Goal: Use online tool/utility: Utilize a website feature to perform a specific function

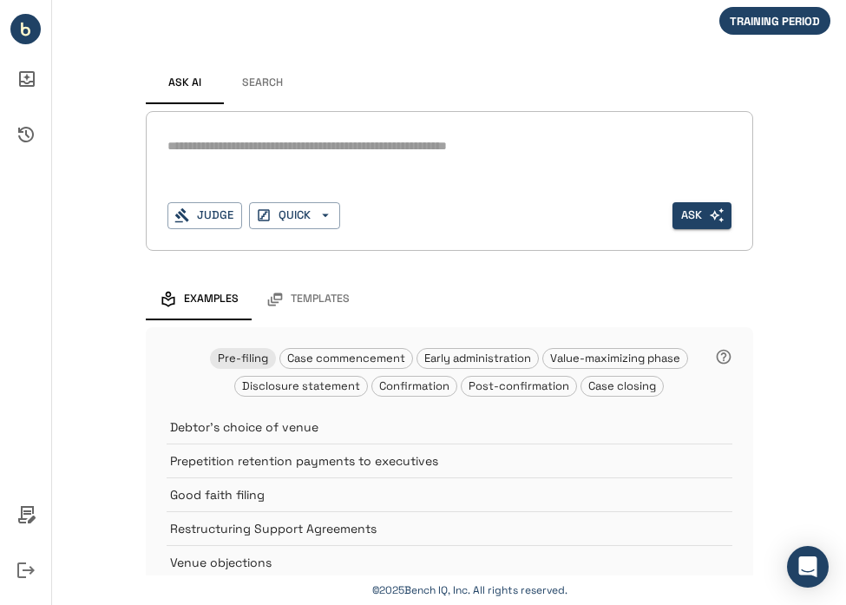
click at [105, 49] on div "Ask AI Search * Judge QUICK Ask Examples Templates Pre-filing Case commencement…" at bounding box center [449, 402] width 794 height 804
click at [68, 63] on div "Ask AI Search * Judge QUICK Ask Examples Templates Pre-filing Case commencement…" at bounding box center [449, 402] width 794 height 804
click at [236, 82] on button "Search" at bounding box center [263, 83] width 78 height 42
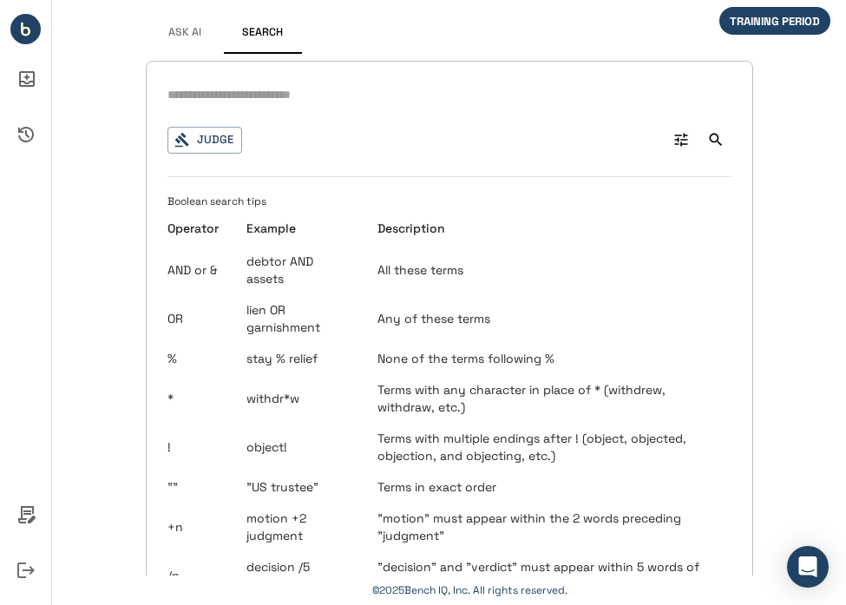
scroll to position [22, 0]
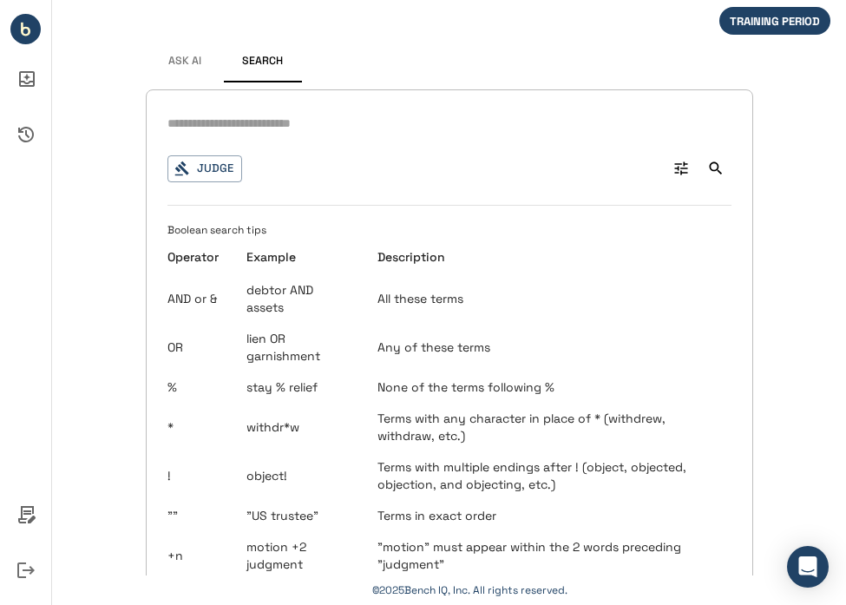
click at [324, 127] on input "text" at bounding box center [449, 123] width 564 height 25
click at [208, 168] on button "Judge" at bounding box center [204, 168] width 75 height 27
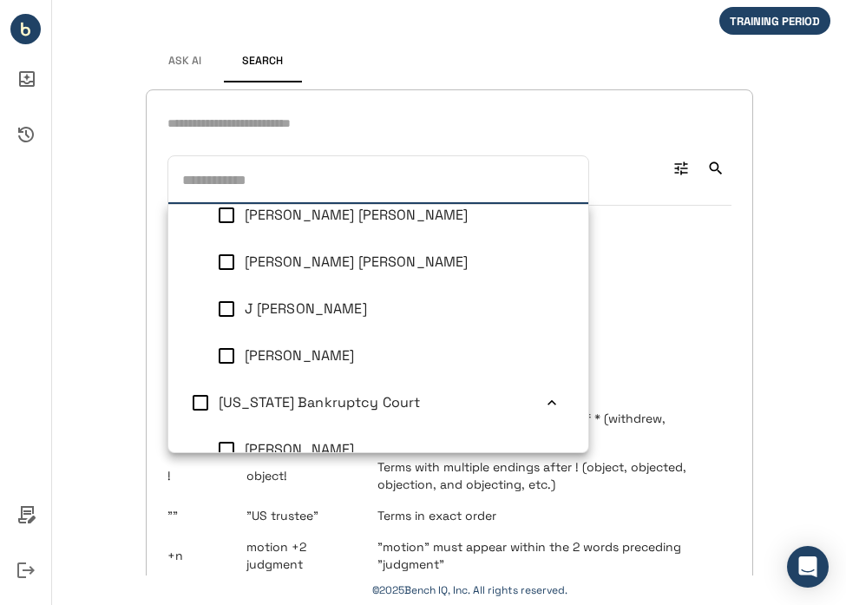
scroll to position [521, 0]
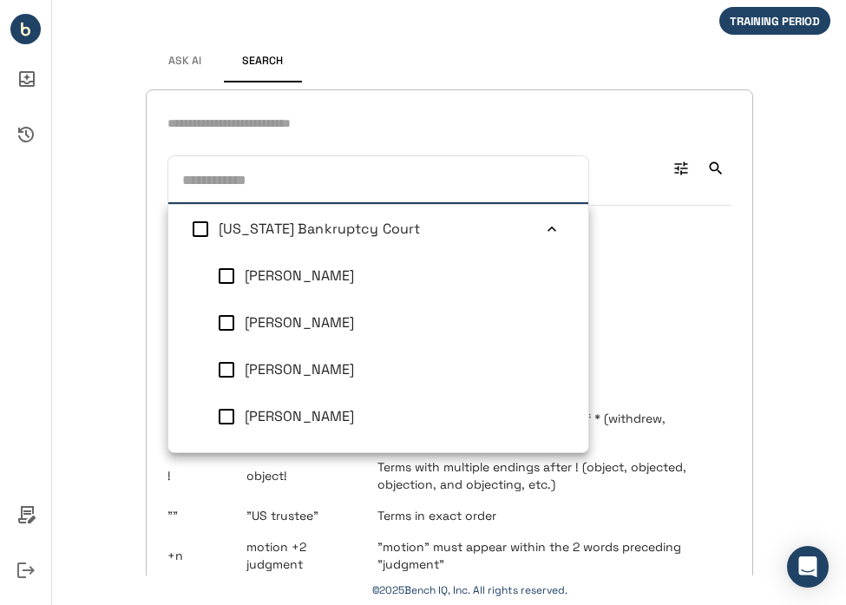
click at [548, 230] on icon at bounding box center [552, 228] width 9 height 5
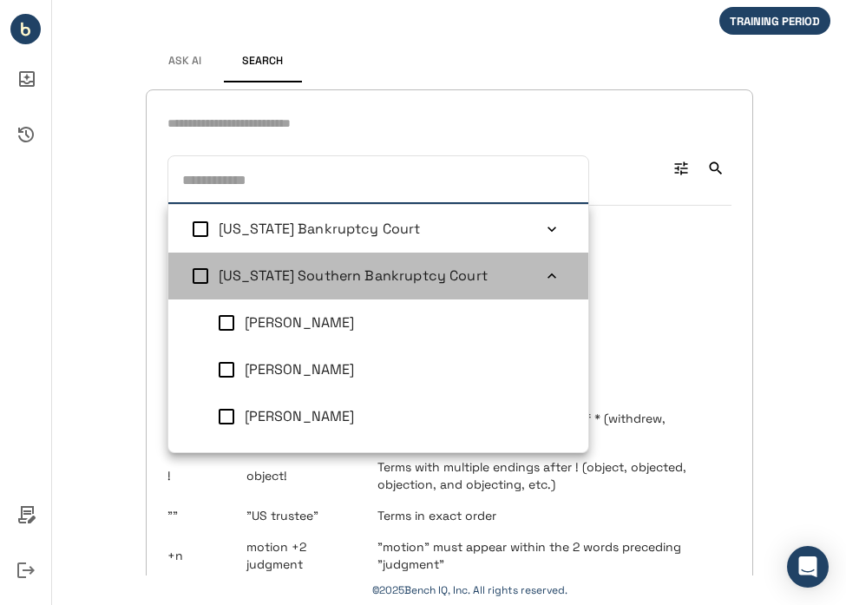
click at [543, 279] on icon at bounding box center [551, 275] width 17 height 17
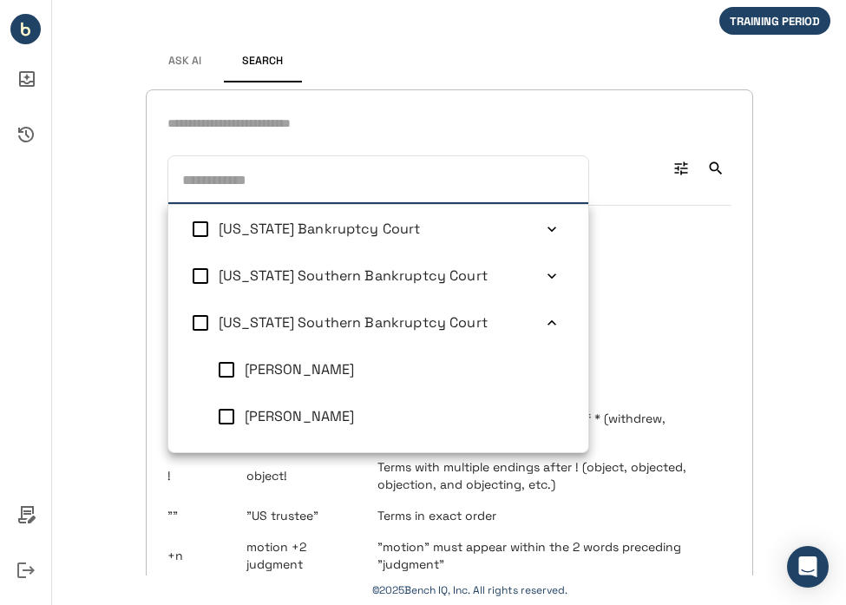
click at [543, 315] on icon at bounding box center [551, 322] width 17 height 17
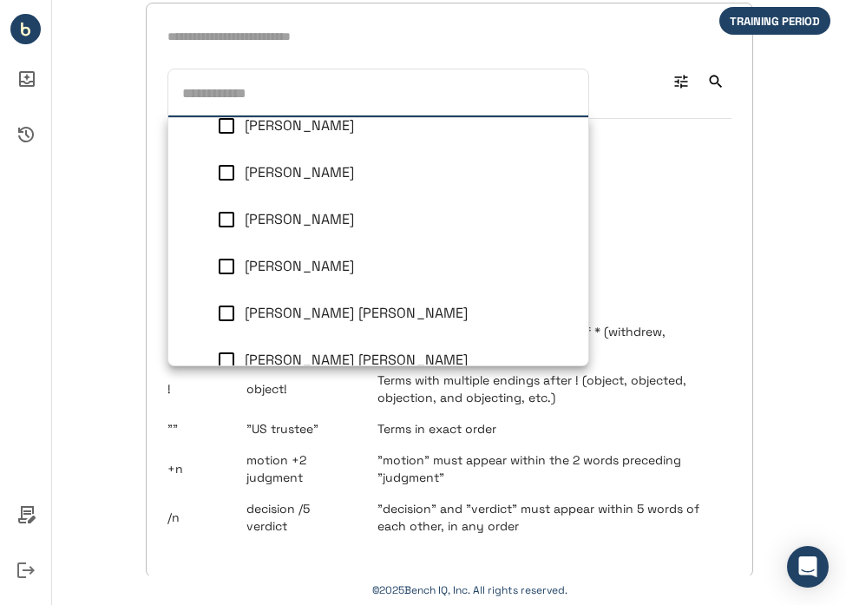
scroll to position [161, 0]
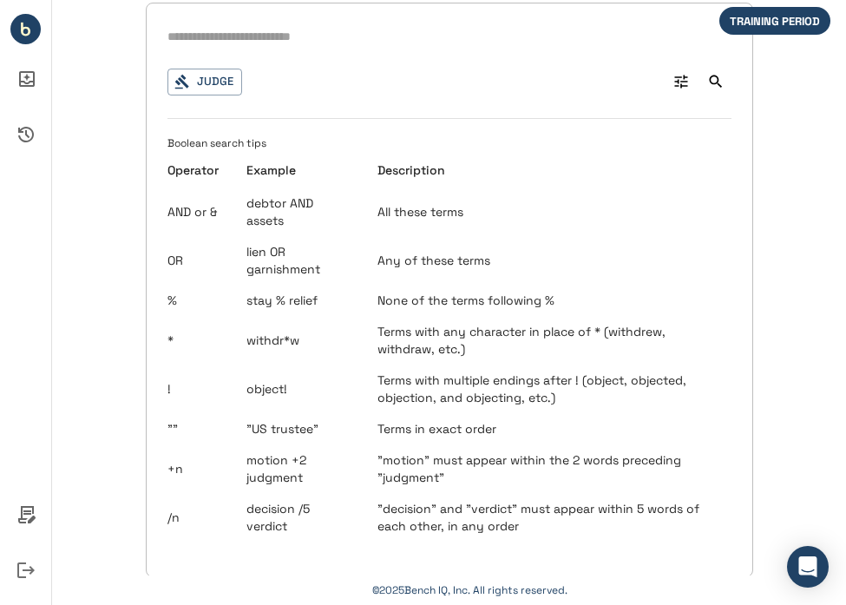
click at [696, 208] on td "All these terms" at bounding box center [548, 211] width 368 height 49
click at [259, 42] on input "text" at bounding box center [449, 36] width 564 height 25
click at [214, 75] on button "Judge" at bounding box center [204, 82] width 75 height 27
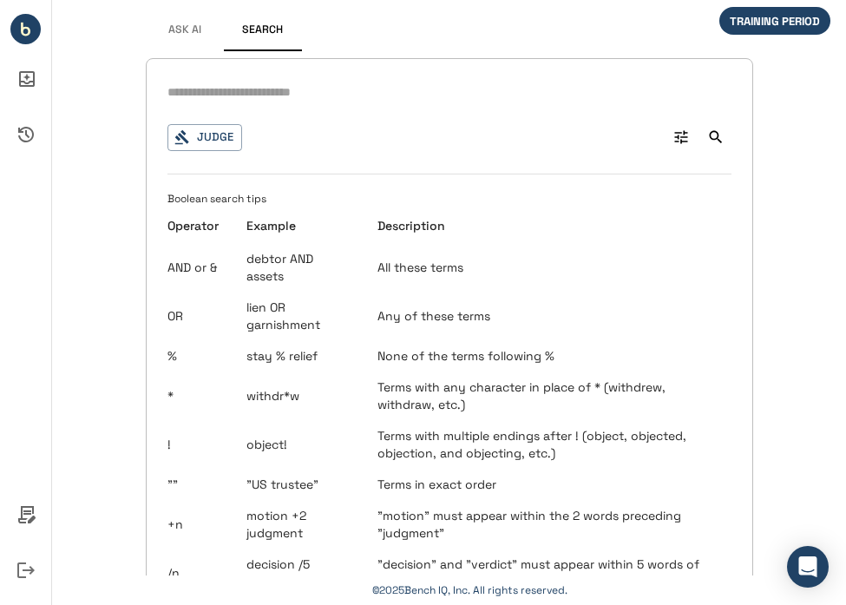
scroll to position [0, 0]
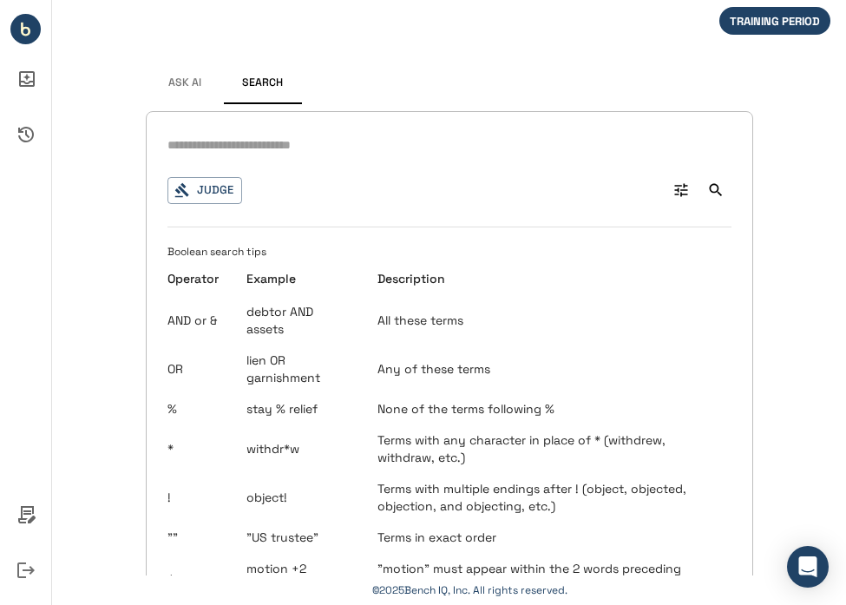
click at [180, 90] on button "Ask AI" at bounding box center [185, 83] width 78 height 42
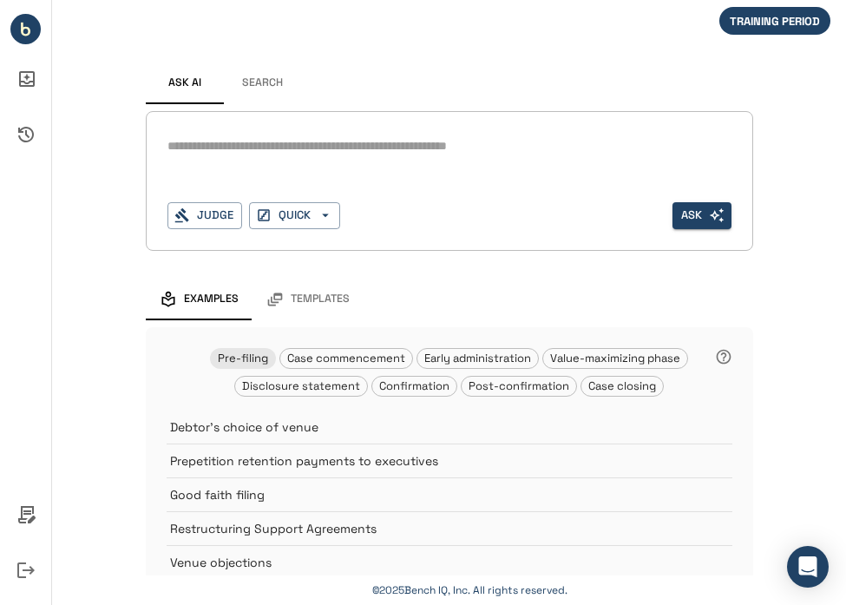
scroll to position [87, 0]
